Goal: Check status: Check status

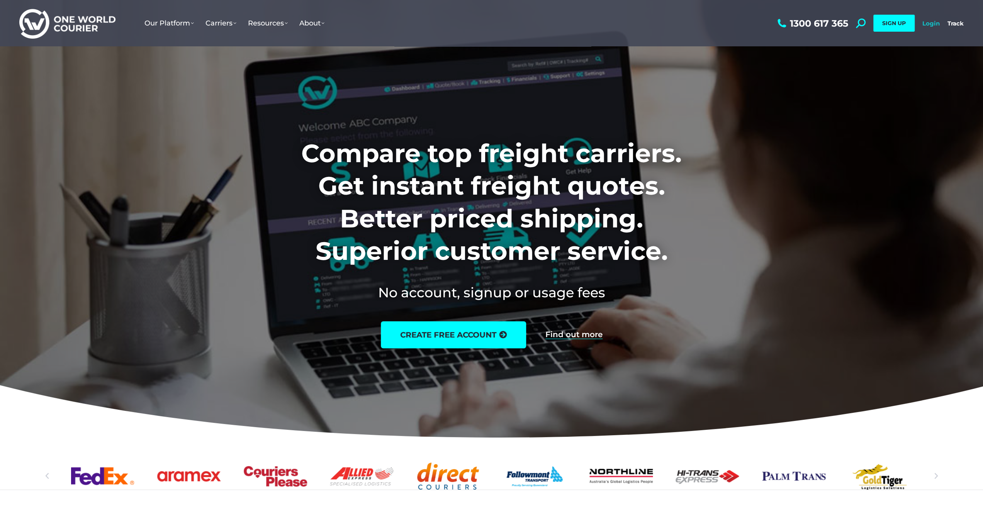
click at [488, 24] on link "Login" at bounding box center [931, 23] width 17 height 7
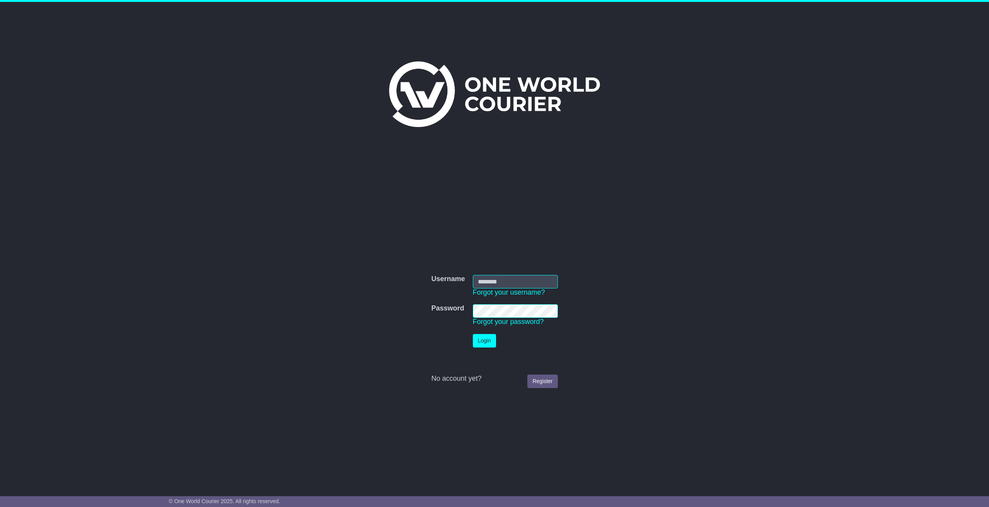
type input "**********"
click at [492, 344] on button "Login" at bounding box center [484, 341] width 23 height 14
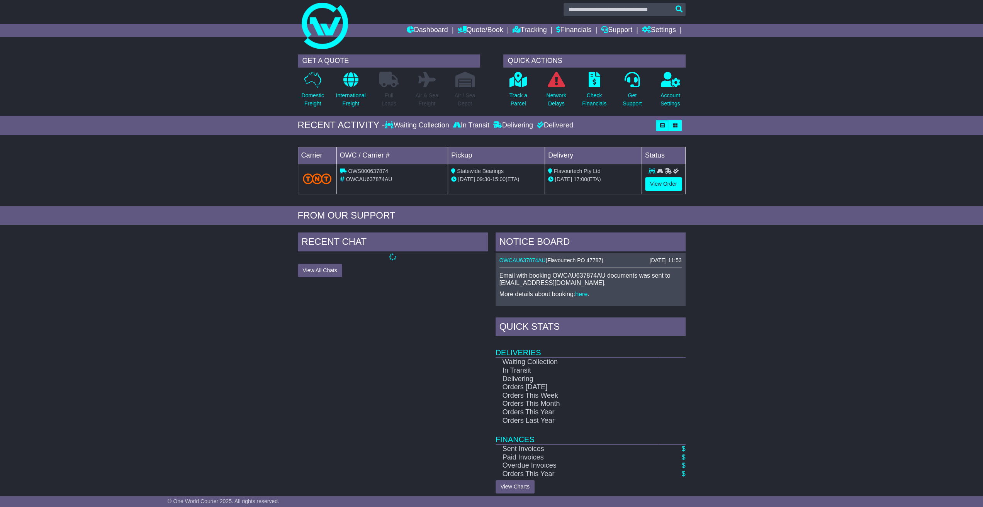
scroll to position [11, 0]
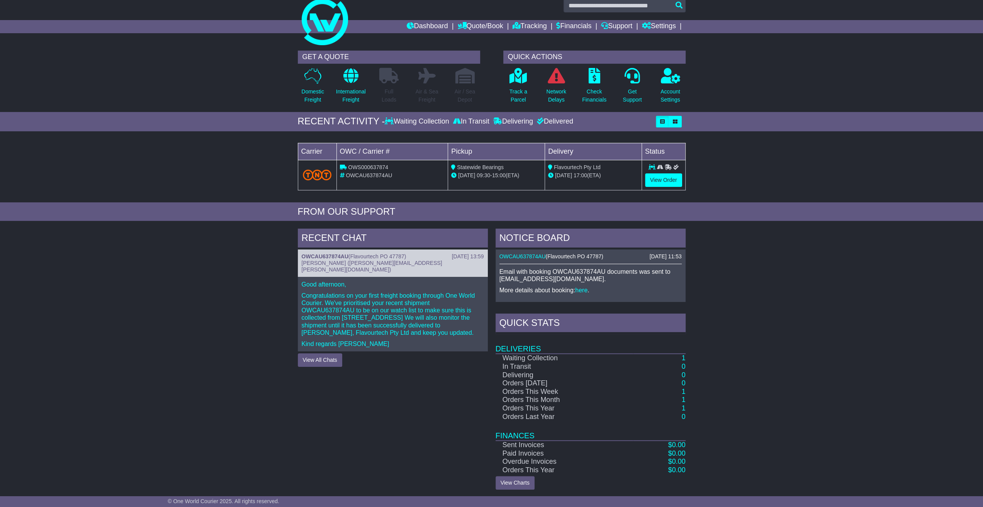
click at [708, 344] on div "RECENT CHAT 25 Aug 2025 13:59 OWCAU637874AU ( Flavourtech PO 47787 ) Holly Hade…" at bounding box center [491, 359] width 983 height 269
click at [324, 359] on button "View All Chats" at bounding box center [320, 361] width 44 height 14
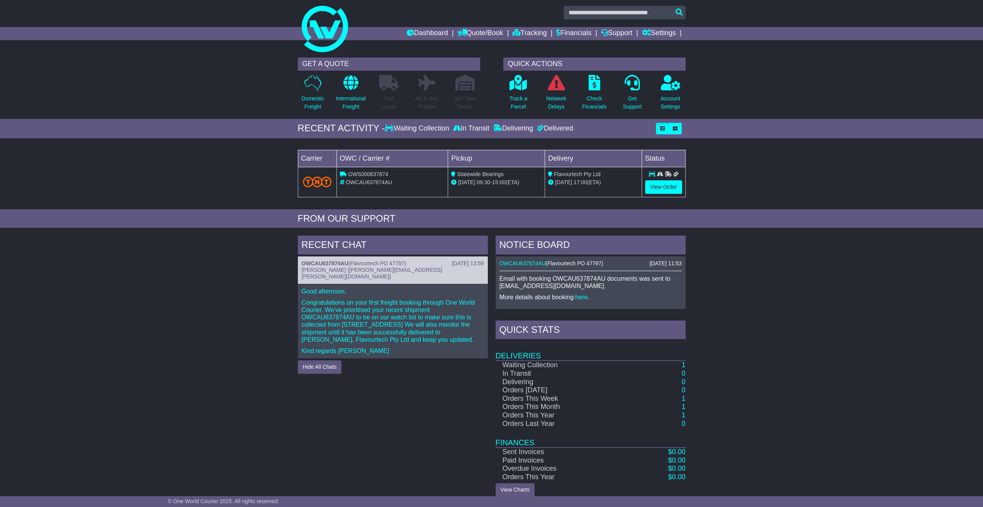
scroll to position [0, 0]
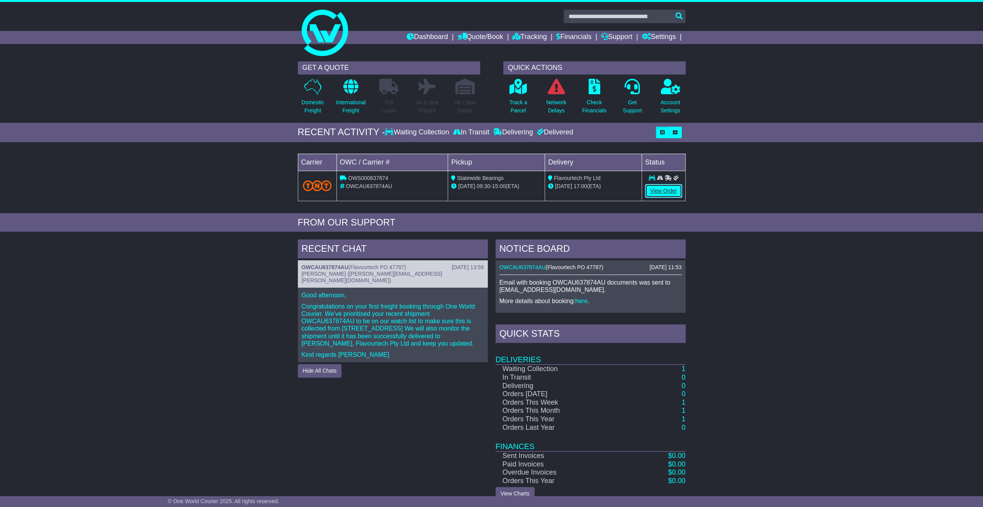
click at [651, 190] on link "View Order" at bounding box center [663, 191] width 37 height 14
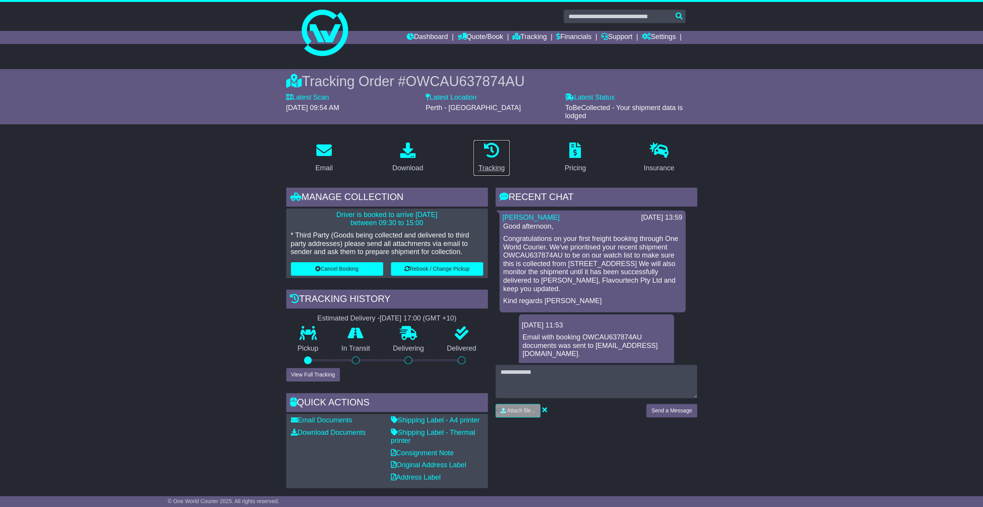
click at [485, 156] on icon at bounding box center [491, 150] width 15 height 15
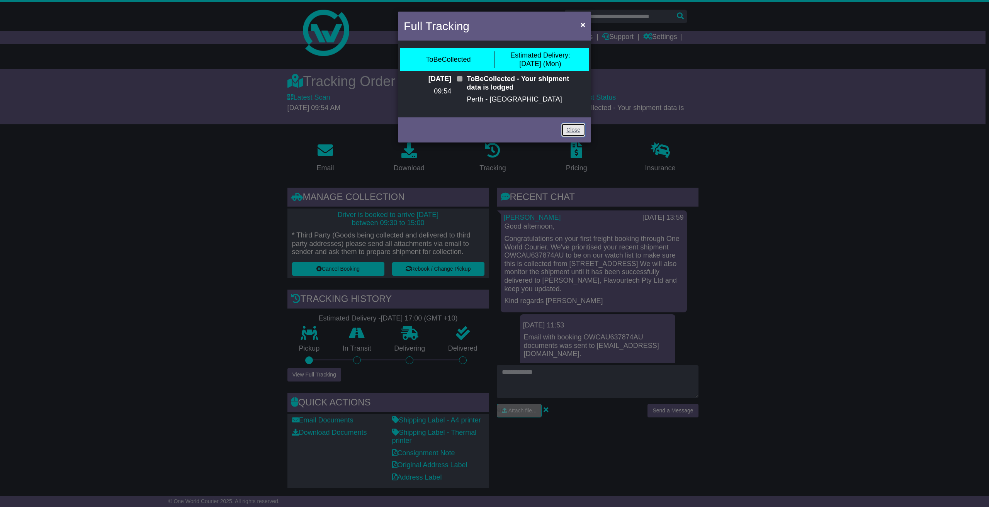
click at [572, 129] on link "Close" at bounding box center [573, 130] width 24 height 14
